Goal: Task Accomplishment & Management: Complete application form

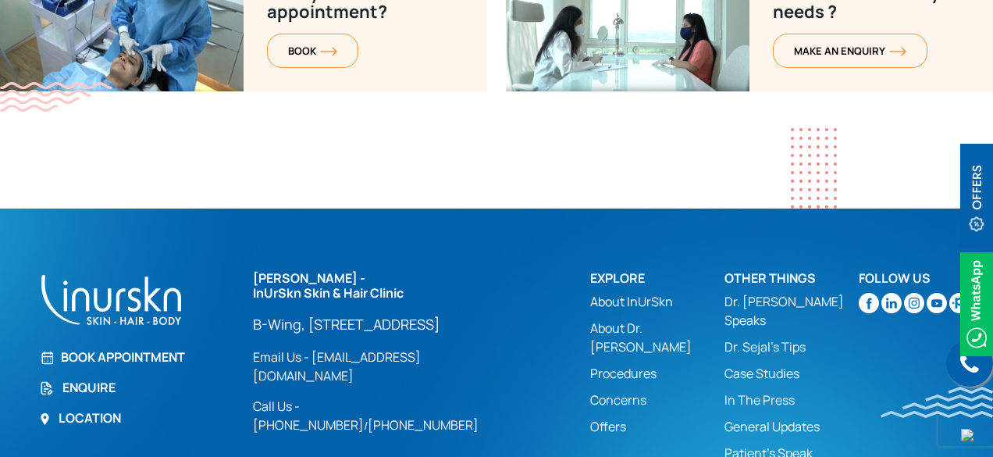
scroll to position [6444, 0]
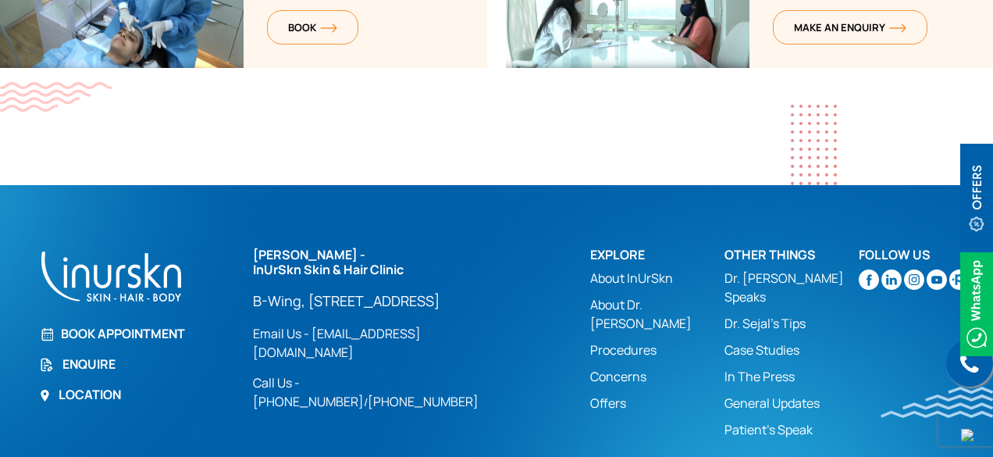
click at [94, 355] on link "Enquire" at bounding box center [136, 364] width 195 height 19
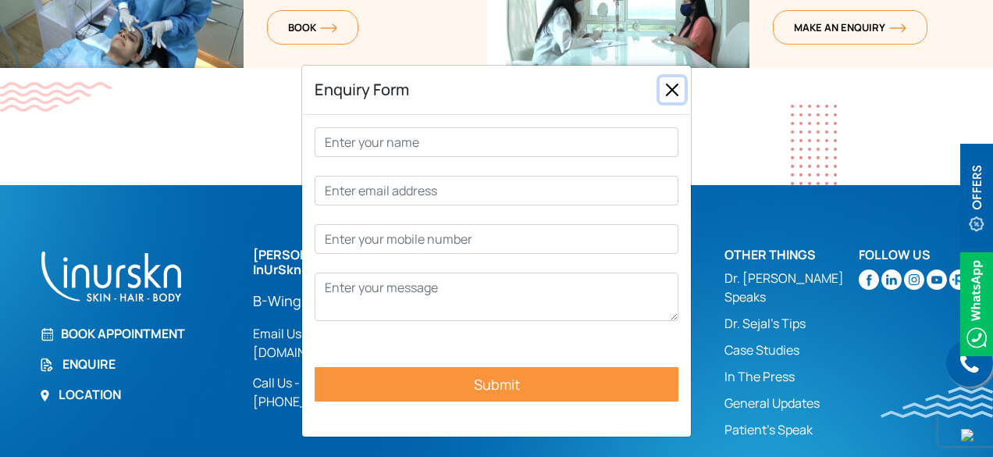
click at [679, 87] on button "Close" at bounding box center [672, 89] width 25 height 25
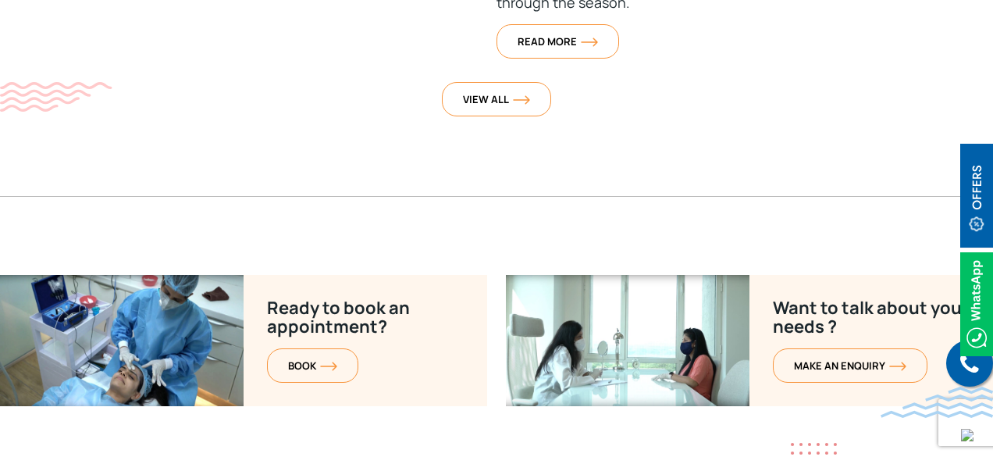
scroll to position [6114, 0]
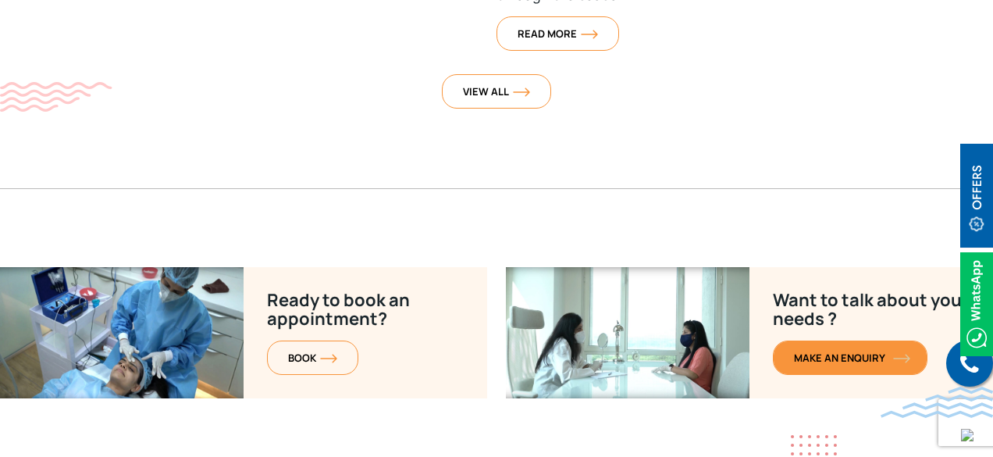
click at [840, 340] on link "MAKE AN enquiry" at bounding box center [850, 357] width 155 height 34
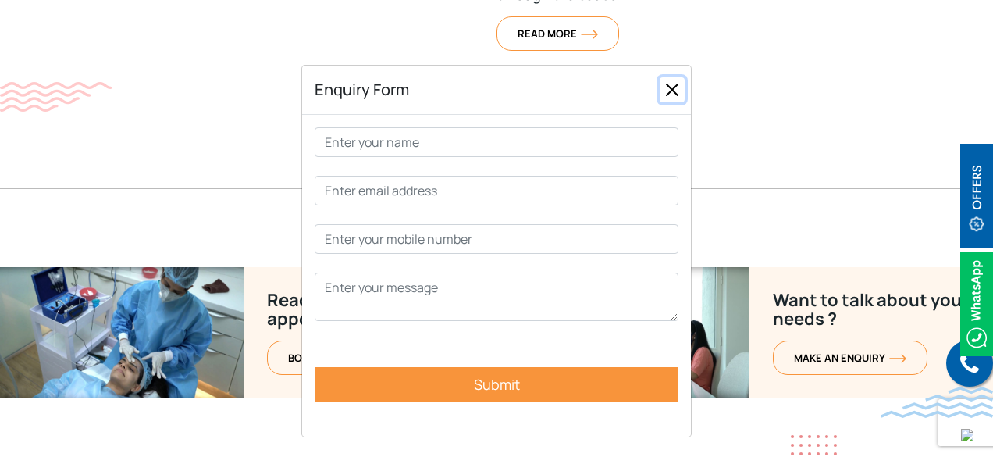
click at [676, 86] on button "Close" at bounding box center [672, 89] width 25 height 25
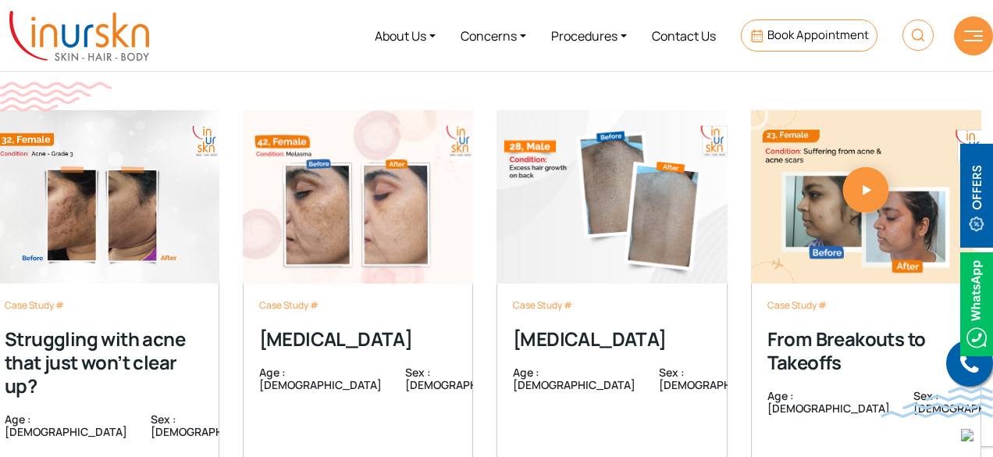
scroll to position [4770, 0]
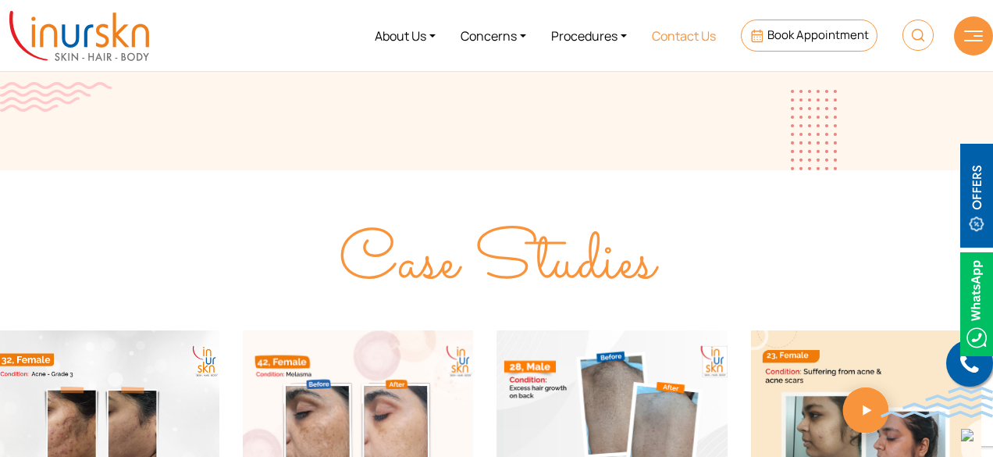
click at [700, 24] on link "Contact Us" at bounding box center [684, 35] width 89 height 59
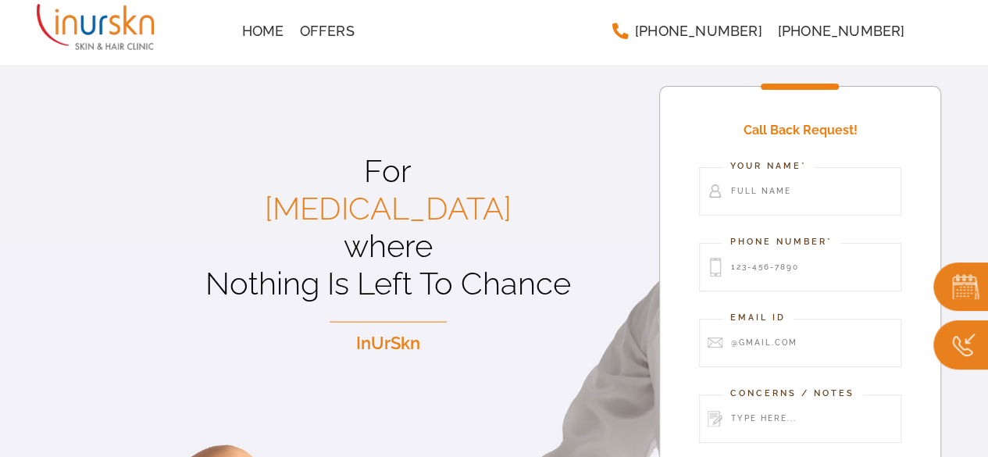
click at [380, 120] on div "For Laser Hair Removal where Nothing Is Left To Chance InUrSkn" at bounding box center [329, 336] width 658 height 673
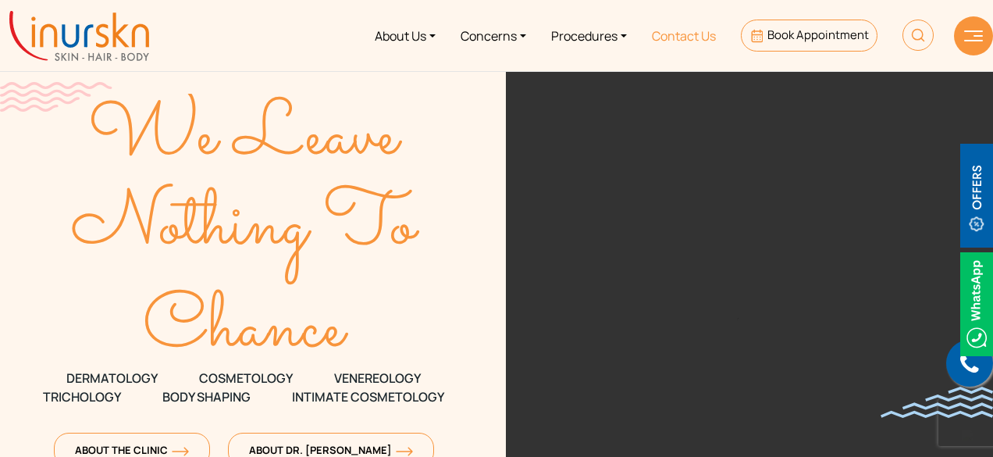
click at [697, 35] on link "Contact Us" at bounding box center [684, 35] width 89 height 59
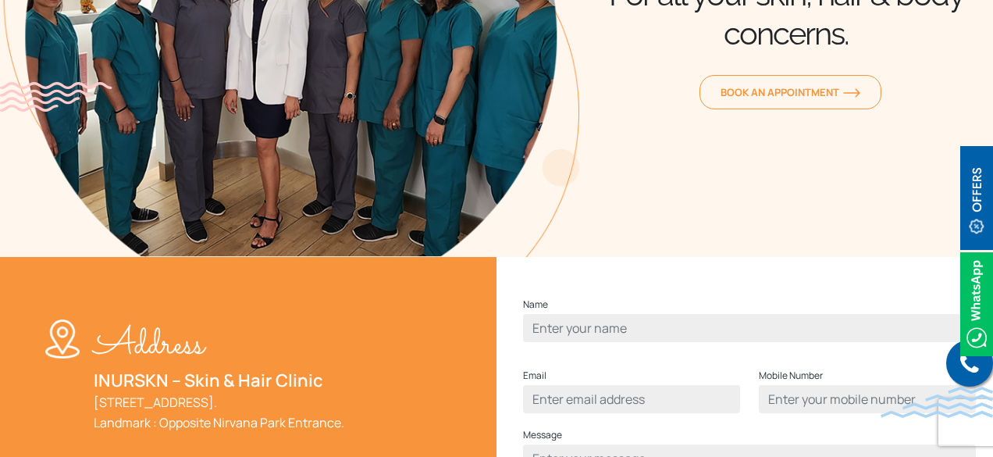
scroll to position [469, 0]
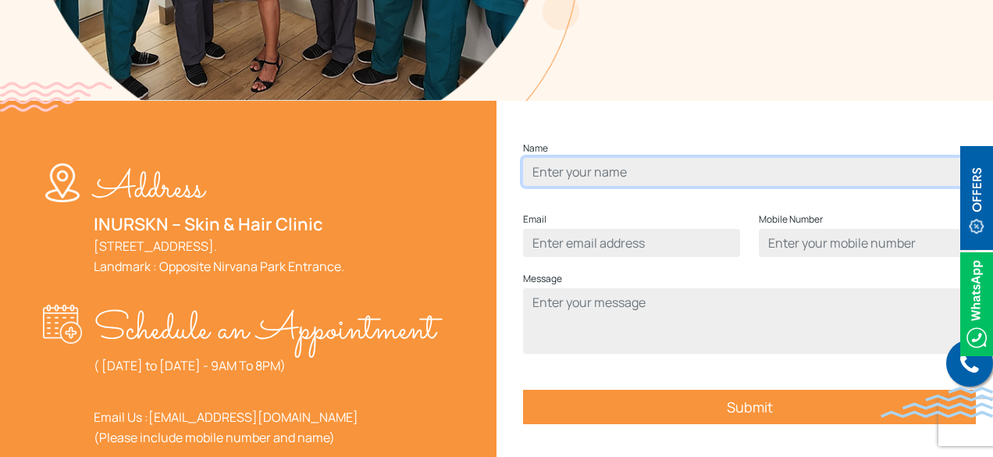
click at [581, 186] on input "Contact form" at bounding box center [749, 172] width 453 height 28
type input "Vidhi Lad Test"
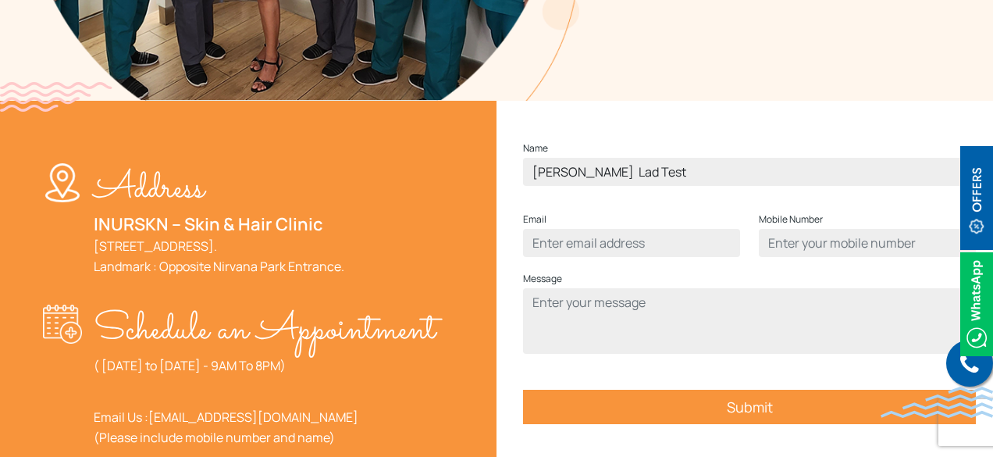
click at [597, 254] on p "Email" at bounding box center [631, 233] width 217 height 47
click at [590, 257] on input "Contact form" at bounding box center [631, 243] width 217 height 28
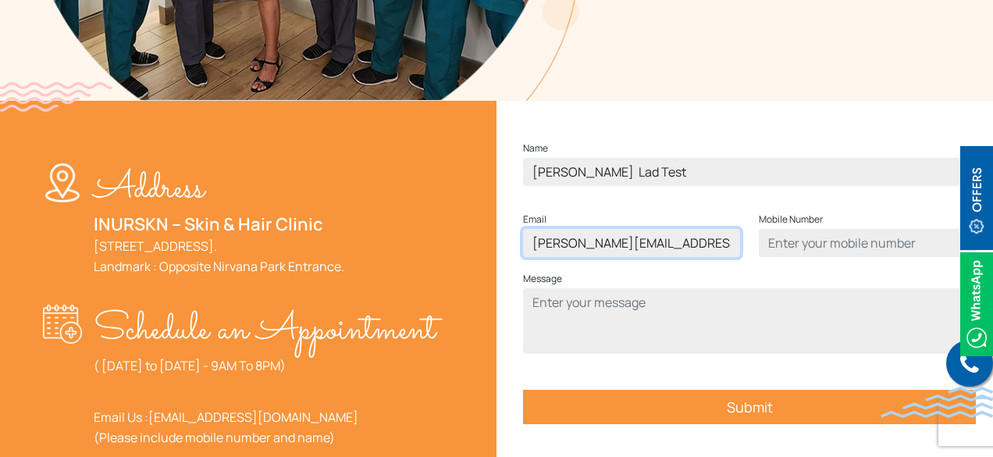
type input "vidhi@xyz.com"
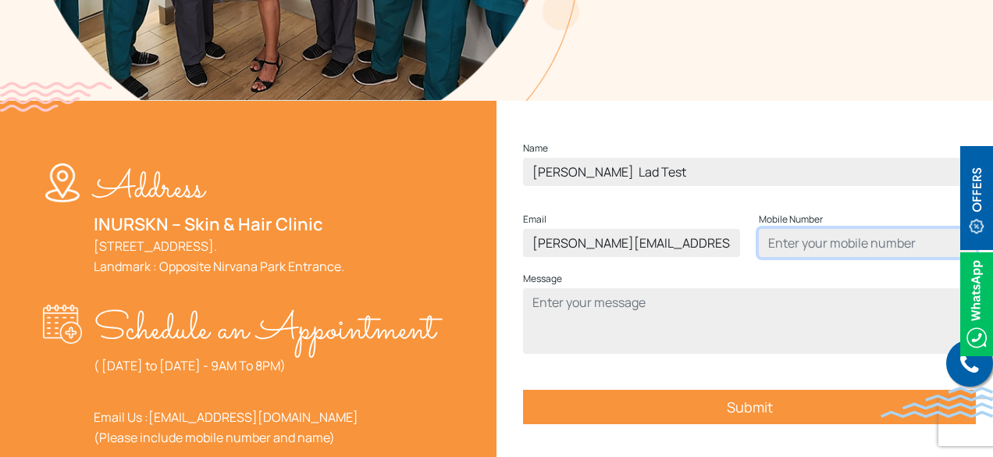
click at [822, 257] on input "Contact form" at bounding box center [867, 243] width 217 height 28
type input "9123456789"
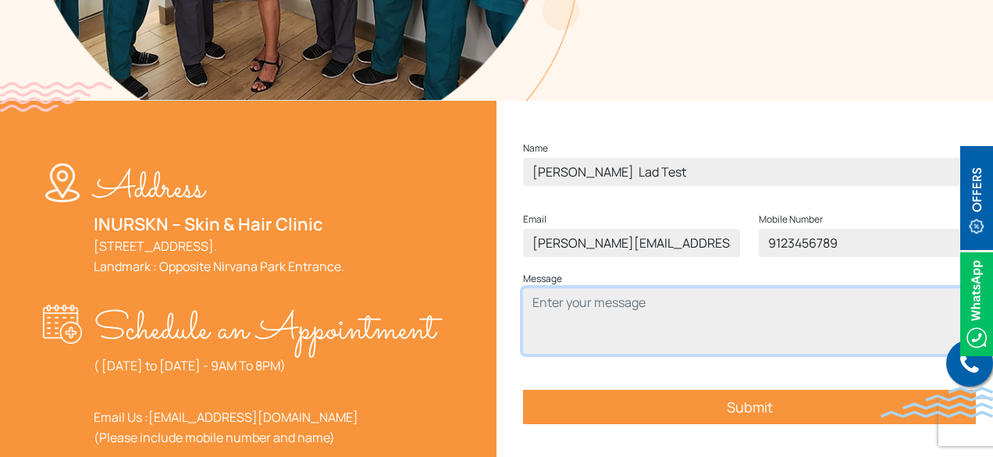
click at [606, 346] on textarea "Contact form" at bounding box center [749, 321] width 453 height 66
type textarea "test"
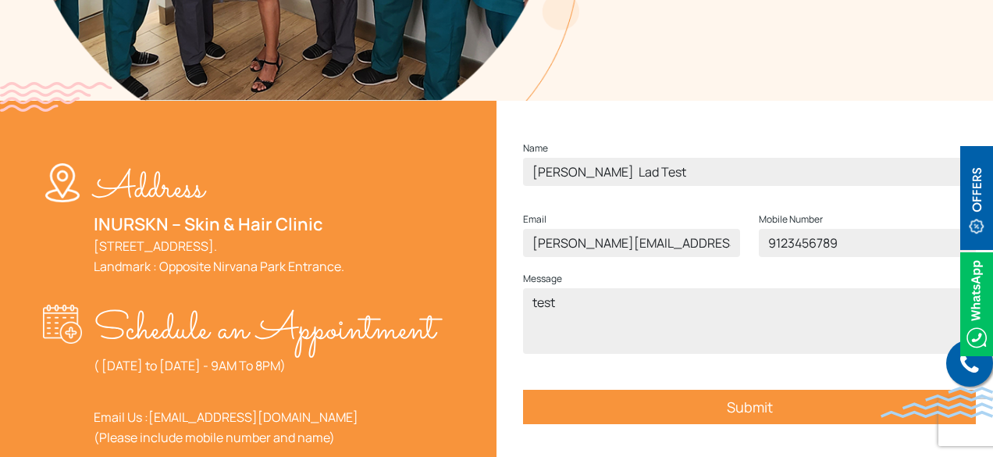
click at [783, 424] on input "Submit" at bounding box center [749, 407] width 453 height 34
drag, startPoint x: 850, startPoint y: 271, endPoint x: 732, endPoint y: 268, distance: 118.0
click at [732, 268] on div "Email vidhi@xyz.com Mobile Number 9123456789" at bounding box center [750, 239] width 472 height 59
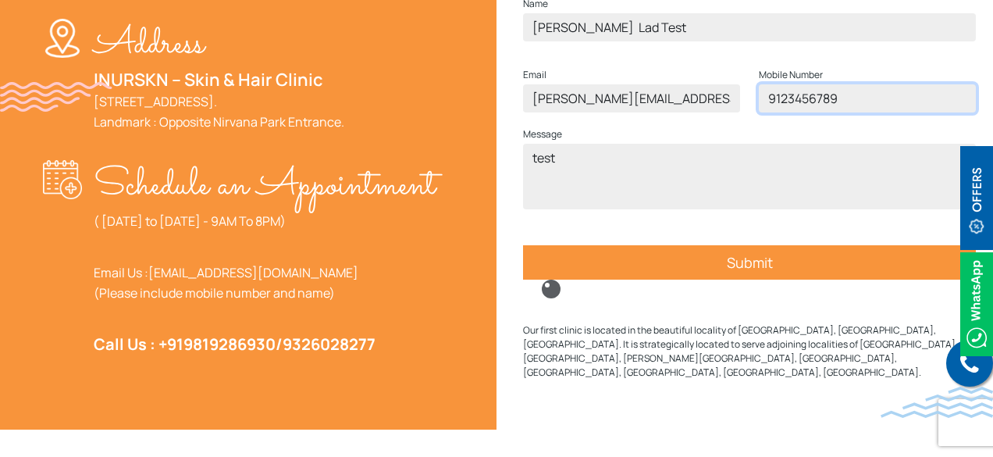
scroll to position [625, 0]
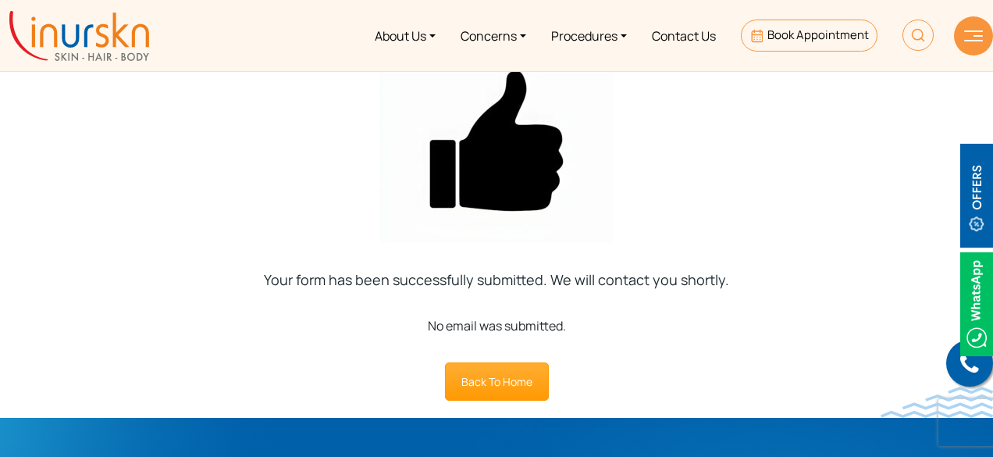
drag, startPoint x: 579, startPoint y: 323, endPoint x: 409, endPoint y: 326, distance: 170.3
click at [409, 326] on div "No email was submitted." at bounding box center [496, 325] width 993 height 19
click at [676, 324] on div "No email was submitted." at bounding box center [496, 325] width 993 height 19
